Goal: Transaction & Acquisition: Purchase product/service

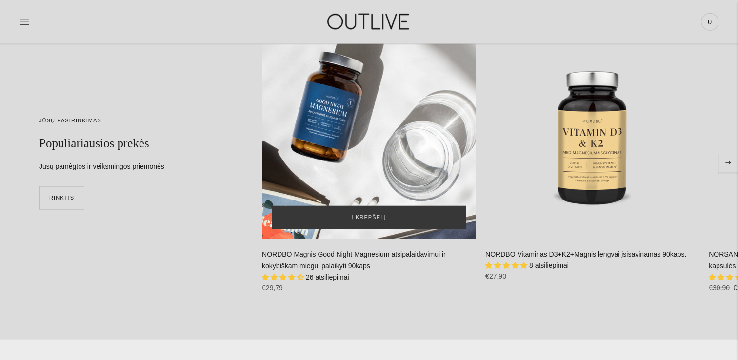
scroll to position [2488, 0]
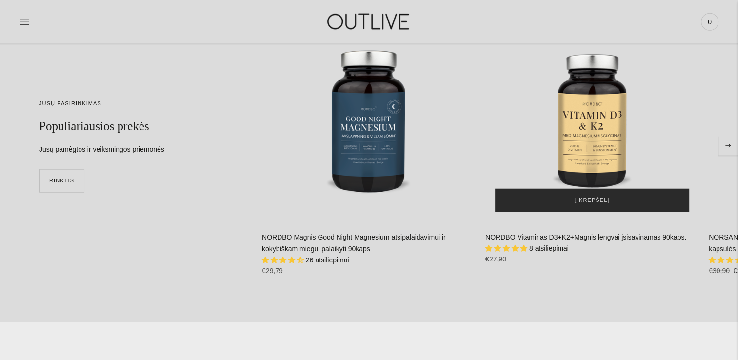
click at [576, 199] on button "Į krepšelį" at bounding box center [592, 200] width 194 height 23
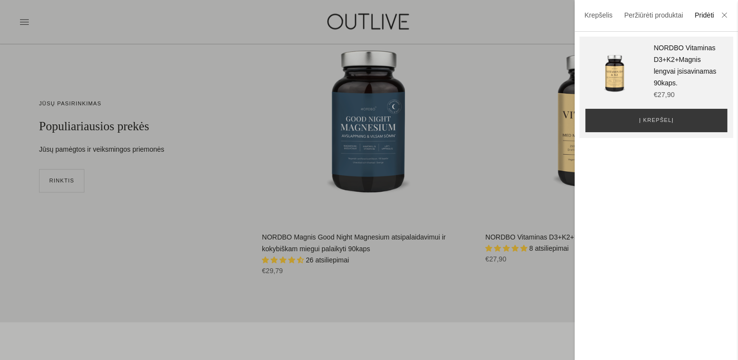
click at [478, 320] on div at bounding box center [369, 180] width 738 height 360
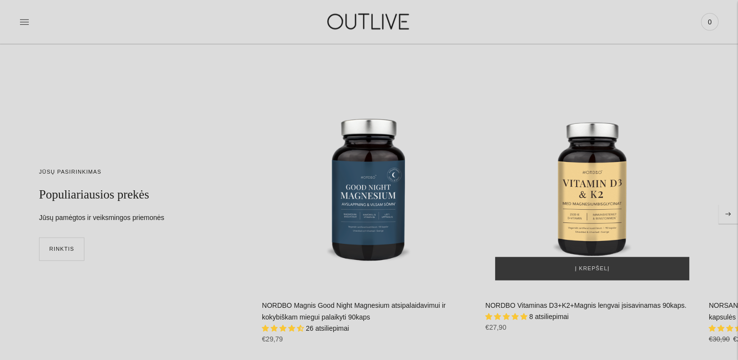
scroll to position [2342, 0]
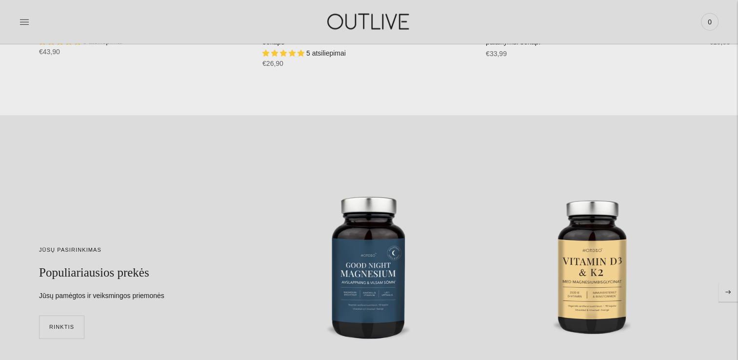
click at [728, 290] on icon "Move to next carousel slide" at bounding box center [728, 292] width 6 height 4
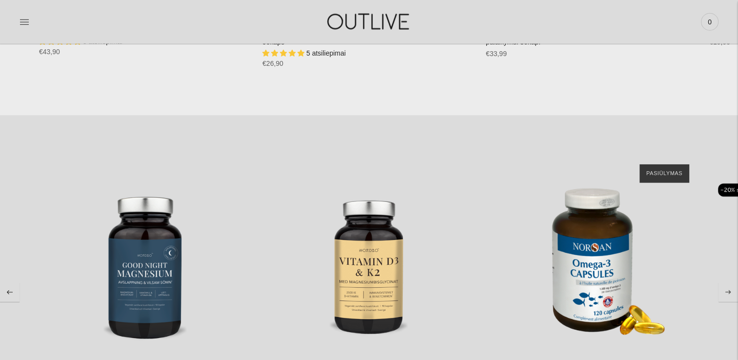
click at [728, 290] on icon "Move to next carousel slide" at bounding box center [728, 292] width 6 height 4
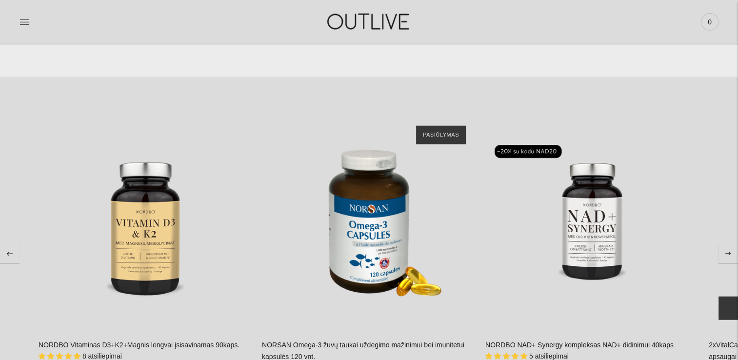
scroll to position [2439, 0]
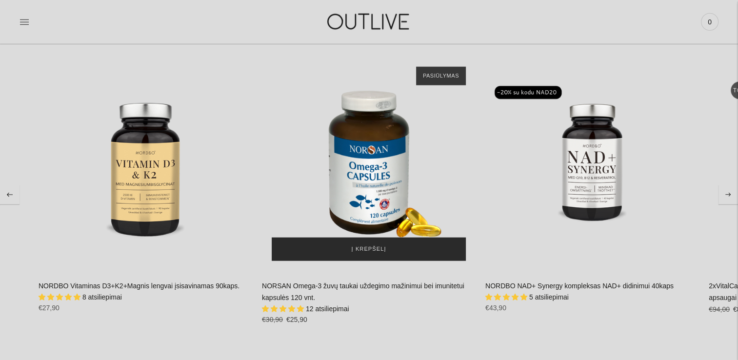
click at [373, 249] on span "Į krepšelį" at bounding box center [369, 249] width 35 height 10
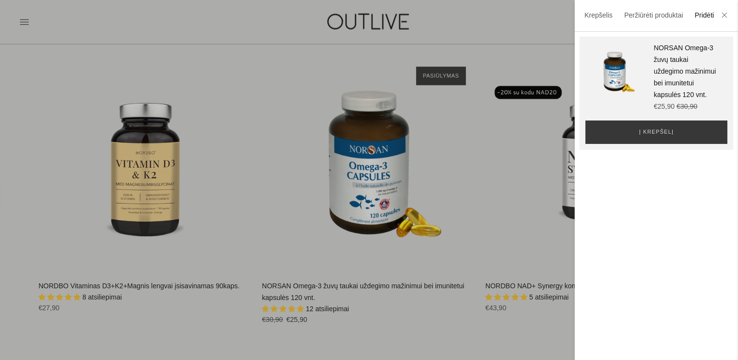
drag, startPoint x: 401, startPoint y: 348, endPoint x: 402, endPoint y: 343, distance: 5.6
click at [401, 347] on div at bounding box center [369, 180] width 738 height 360
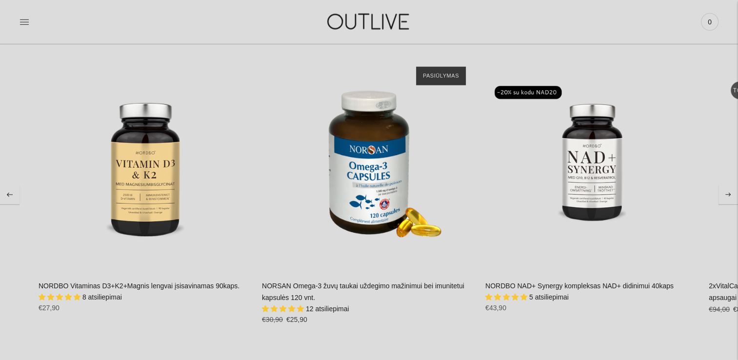
click at [730, 189] on button "Move to next carousel slide" at bounding box center [729, 195] width 20 height 20
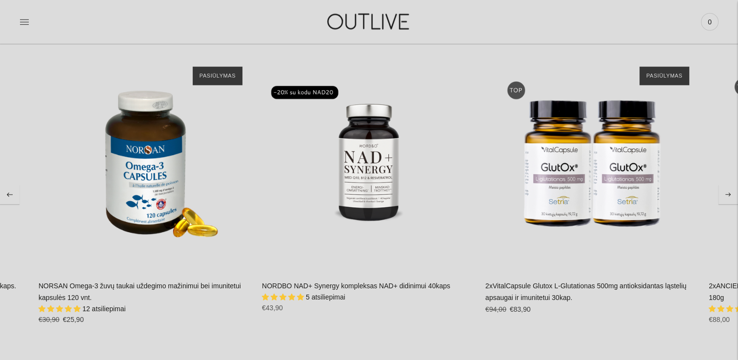
click at [730, 189] on button "Move to next carousel slide" at bounding box center [729, 195] width 20 height 20
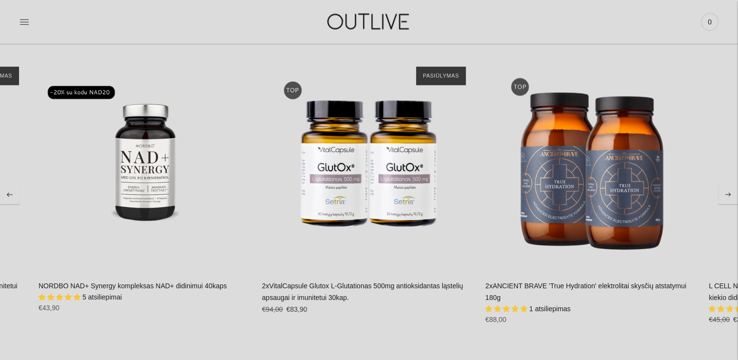
click at [730, 189] on button "Move to next carousel slide" at bounding box center [729, 195] width 20 height 20
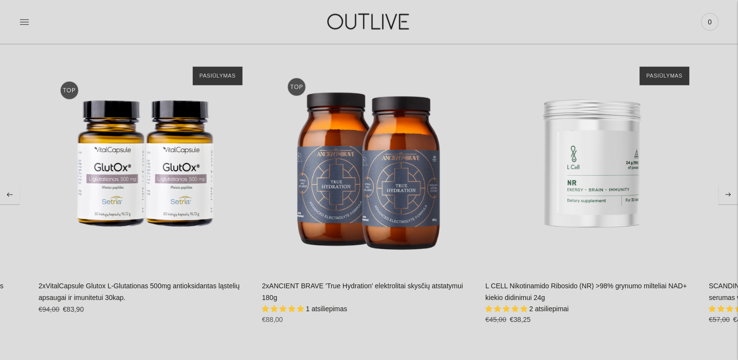
click at [730, 189] on button "Move to next carousel slide" at bounding box center [729, 195] width 20 height 20
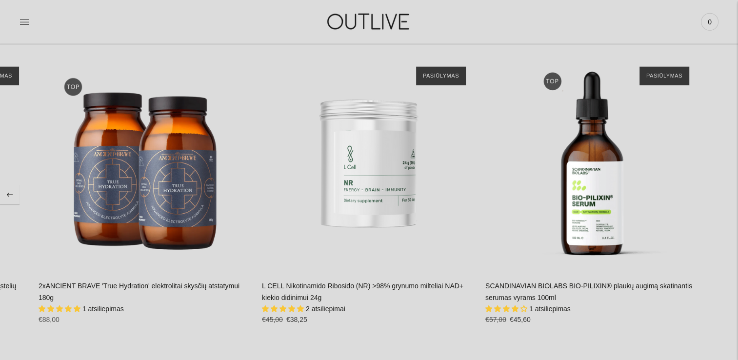
click at [730, 189] on section "JŪSŲ PASIRINKIMAS Populiariausios prekės Jūsų pamėgtos ir veiksmingos priemonės…" at bounding box center [369, 195] width 738 height 354
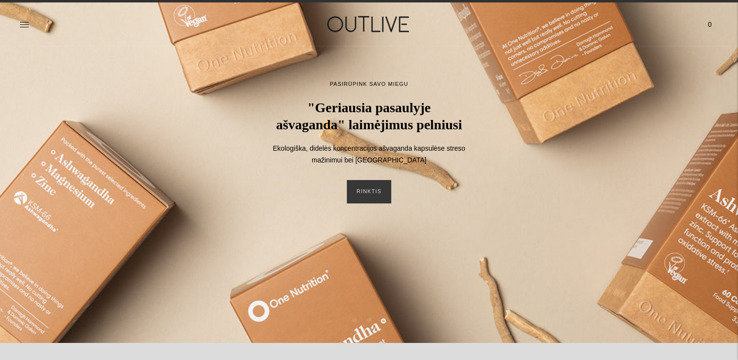
scroll to position [0, 0]
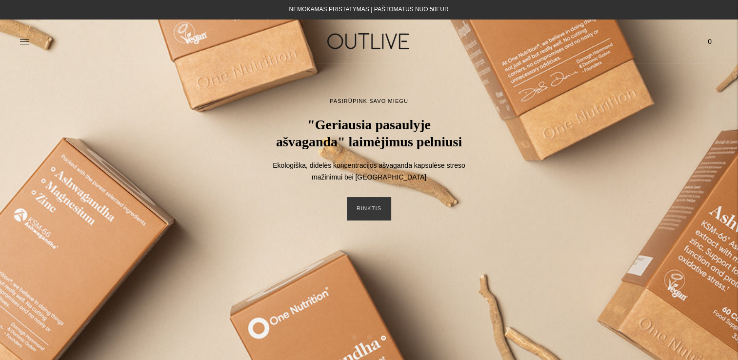
click at [343, 40] on img at bounding box center [369, 41] width 122 height 34
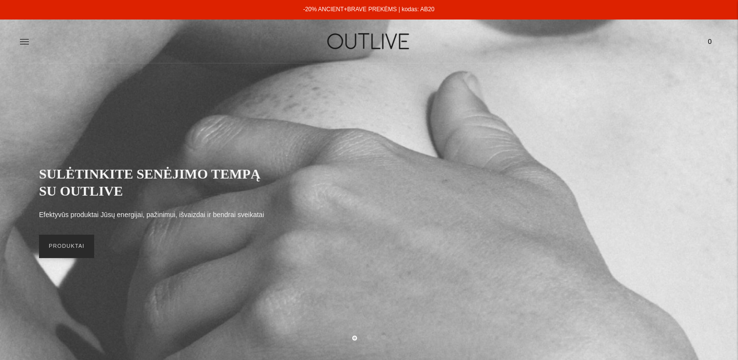
click at [60, 246] on link "PRODUKTAI" at bounding box center [66, 246] width 55 height 23
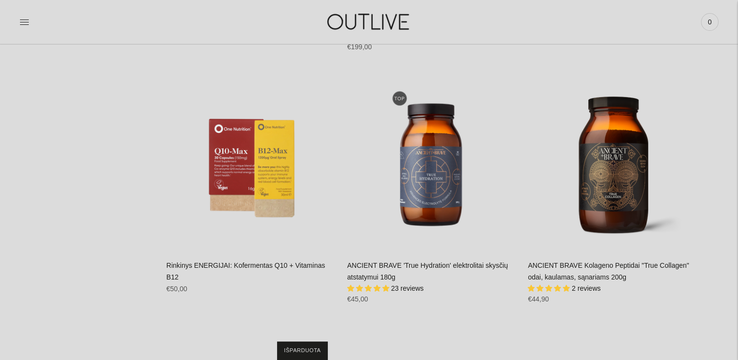
scroll to position [4098, 0]
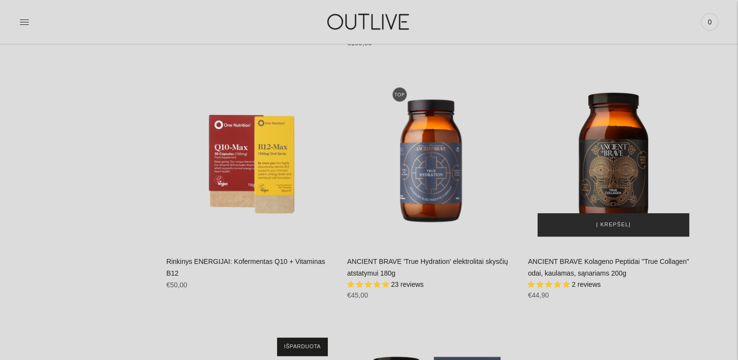
click at [622, 221] on span "Į krepšelį" at bounding box center [613, 225] width 35 height 10
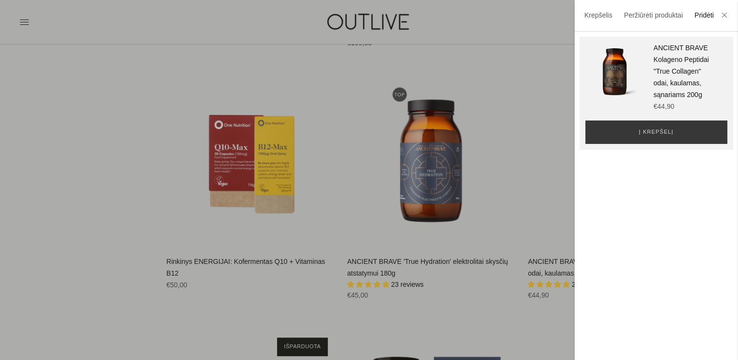
click at [73, 125] on div at bounding box center [369, 180] width 738 height 360
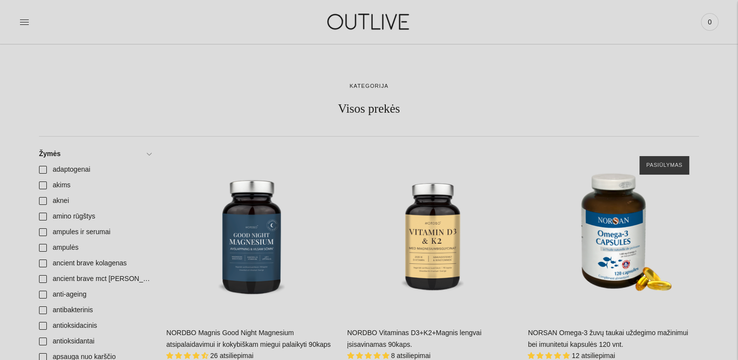
scroll to position [0, 0]
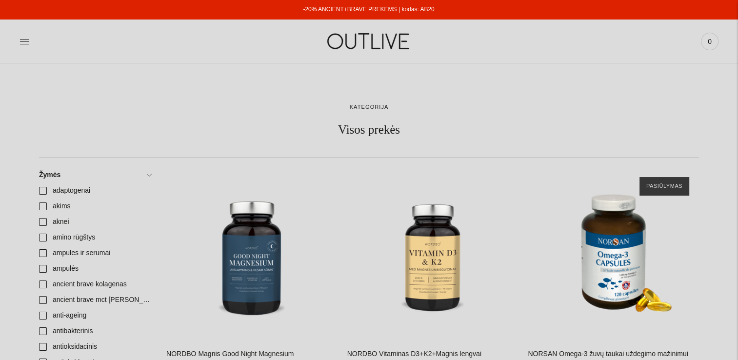
click at [357, 37] on img at bounding box center [369, 41] width 122 height 34
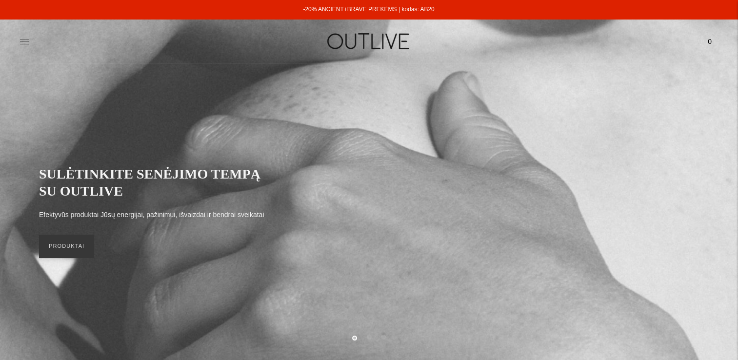
click at [24, 40] on icon at bounding box center [25, 42] width 10 height 10
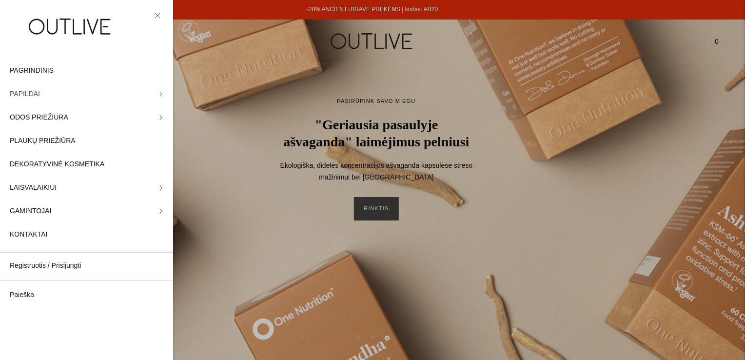
click at [21, 95] on span "PAPILDAI" at bounding box center [25, 94] width 30 height 12
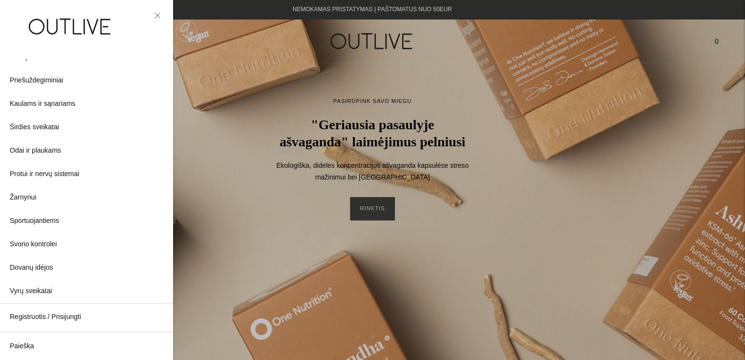
scroll to position [261, 0]
